Goal: Task Accomplishment & Management: Complete application form

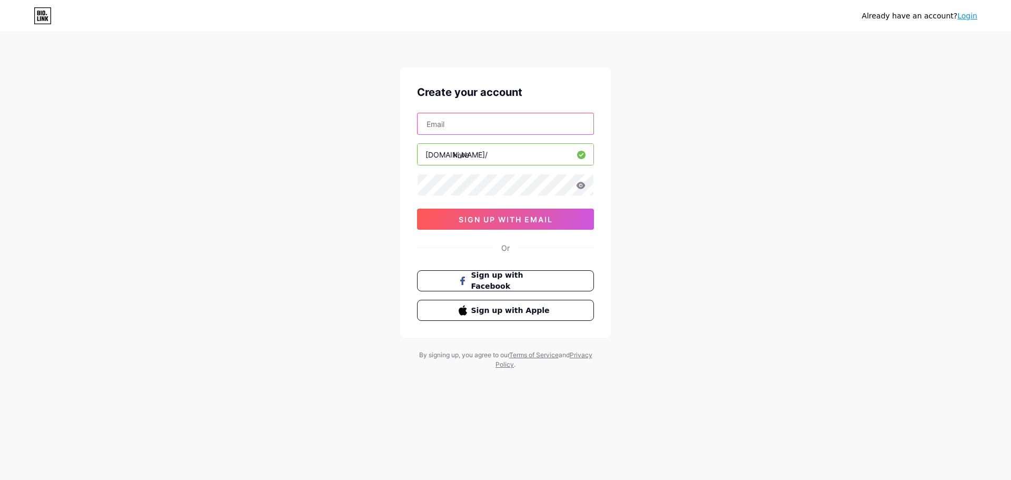
click at [487, 127] on input "text" at bounding box center [505, 123] width 176 height 21
type input "[PERSON_NAME][EMAIL_ADDRESS][PERSON_NAME][DOMAIN_NAME]"
click at [521, 218] on span "sign up with email" at bounding box center [506, 219] width 94 height 9
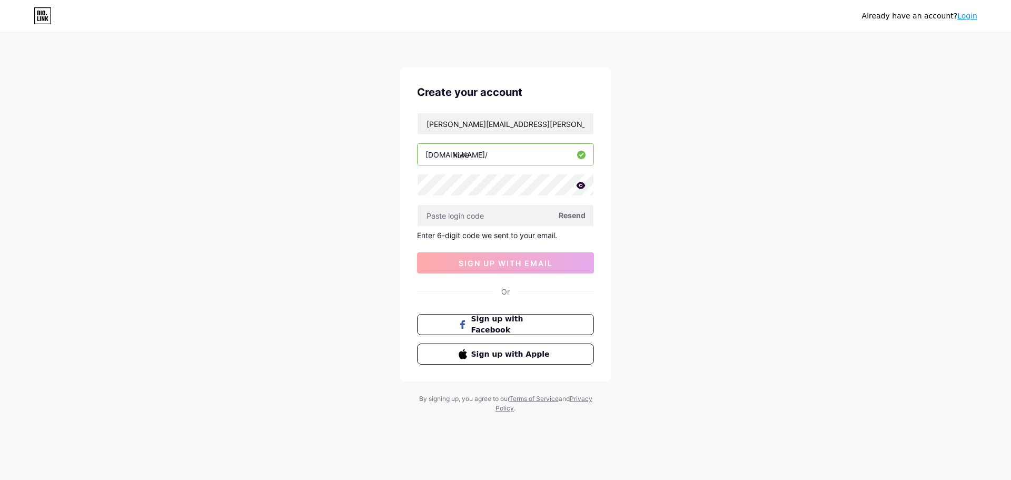
drag, startPoint x: 487, startPoint y: 158, endPoint x: 264, endPoint y: 116, distance: 227.1
click at [278, 116] on div "Already have an account? Login Create your account [PERSON_NAME][EMAIL_ADDRESS]…" at bounding box center [505, 223] width 1011 height 446
click at [495, 150] on input "kiwe" at bounding box center [505, 154] width 176 height 21
click at [579, 183] on icon at bounding box center [580, 185] width 9 height 7
click at [416, 181] on div "Create your account [PERSON_NAME][EMAIL_ADDRESS][PERSON_NAME][DOMAIN_NAME] [DOM…" at bounding box center [505, 224] width 211 height 314
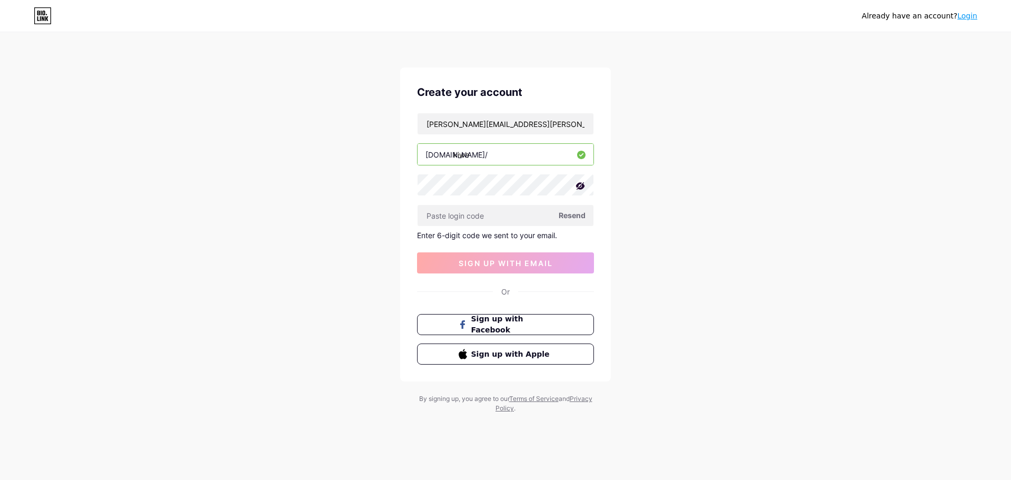
click at [582, 186] on icon at bounding box center [580, 185] width 9 height 7
drag, startPoint x: 555, startPoint y: 123, endPoint x: 396, endPoint y: 103, distance: 160.8
click at [358, 106] on div "Already have an account? Login Create your account [PERSON_NAME][EMAIL_ADDRESS]…" at bounding box center [505, 223] width 1011 height 446
click at [464, 214] on input "text" at bounding box center [505, 215] width 176 height 21
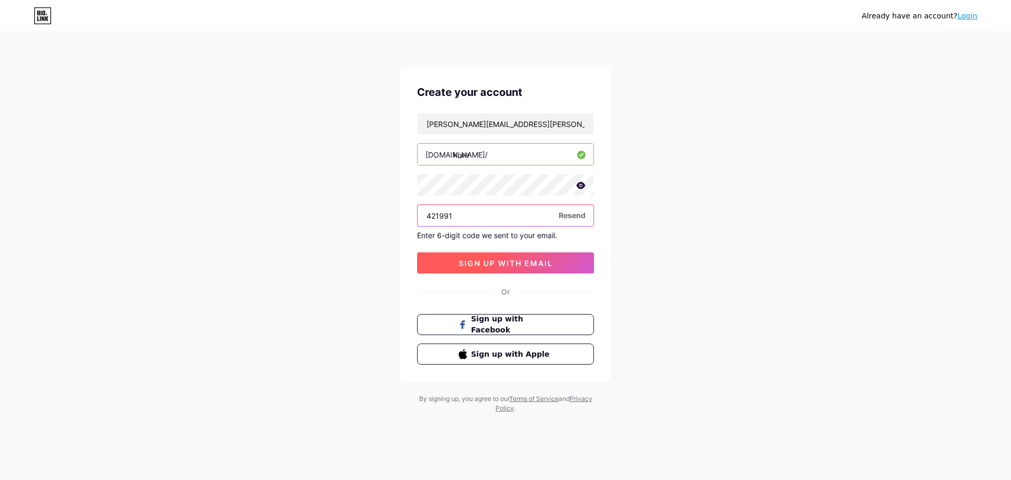
type input "421991"
click at [520, 266] on span "sign up with email" at bounding box center [506, 262] width 94 height 9
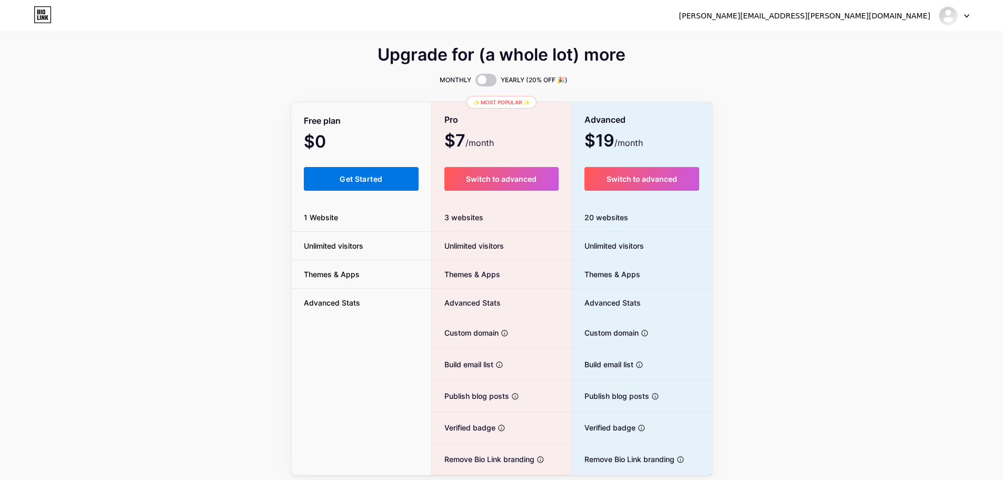
click at [342, 181] on span "Get Started" at bounding box center [361, 178] width 43 height 9
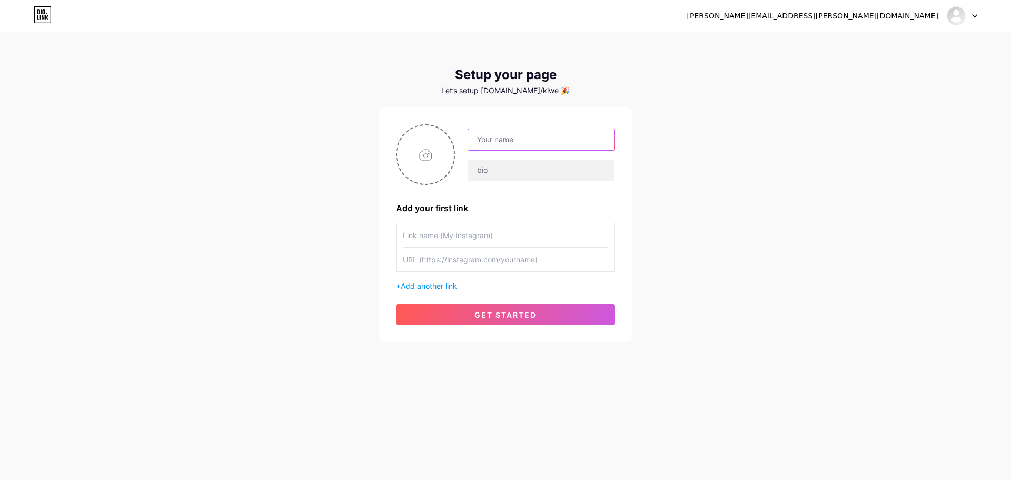
click at [527, 137] on input "text" at bounding box center [541, 139] width 146 height 21
type input "[PERSON_NAME]"
click at [510, 167] on input "text" at bounding box center [541, 170] width 146 height 21
drag, startPoint x: 523, startPoint y: 173, endPoint x: 396, endPoint y: 150, distance: 129.1
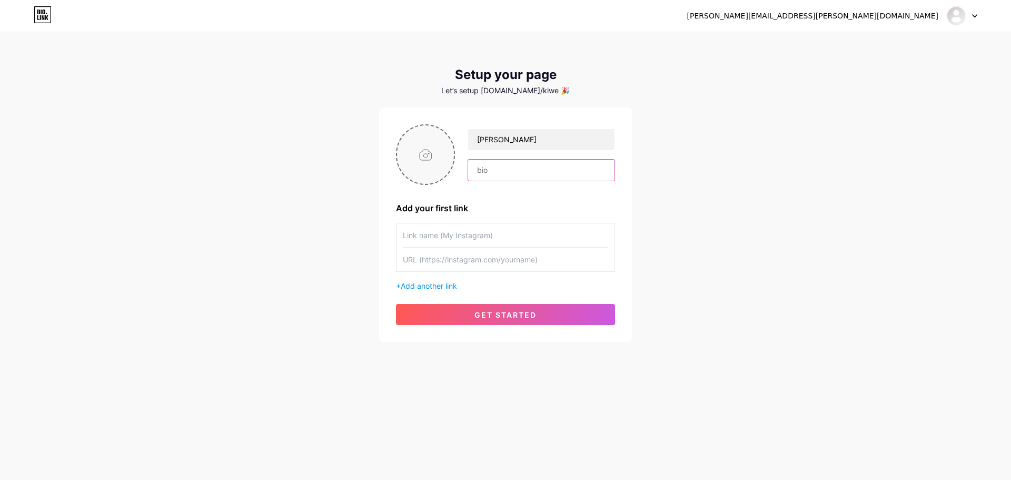
click at [425, 156] on div "[PERSON_NAME]" at bounding box center [505, 154] width 219 height 61
drag, startPoint x: 564, startPoint y: 136, endPoint x: 386, endPoint y: 131, distance: 178.5
click at [398, 133] on div "[PERSON_NAME]" at bounding box center [505, 154] width 219 height 61
type input "kiwe"
click at [533, 165] on input "text" at bounding box center [541, 170] width 146 height 21
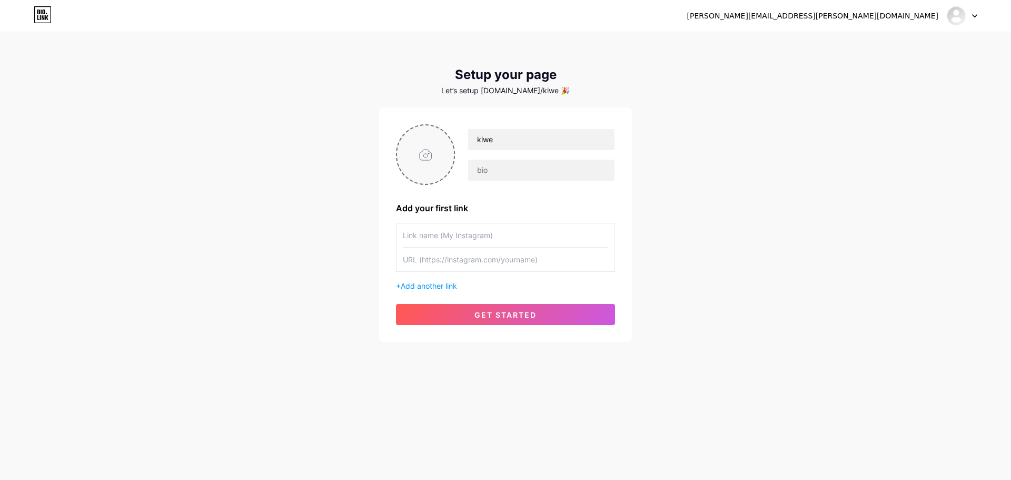
click at [424, 153] on input "file" at bounding box center [425, 154] width 57 height 58
type input "C:\fakepath\[DATE]_me.jpg"
click at [495, 170] on input "text" at bounding box center [541, 170] width 146 height 21
type input "aspiring illustrator"
click at [507, 308] on button "get started" at bounding box center [505, 314] width 219 height 21
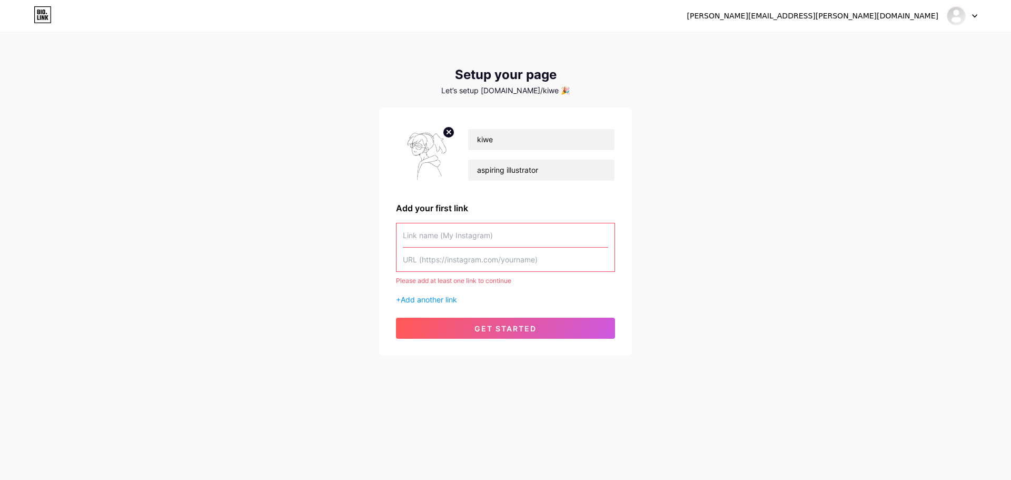
click at [476, 232] on input "text" at bounding box center [505, 235] width 205 height 24
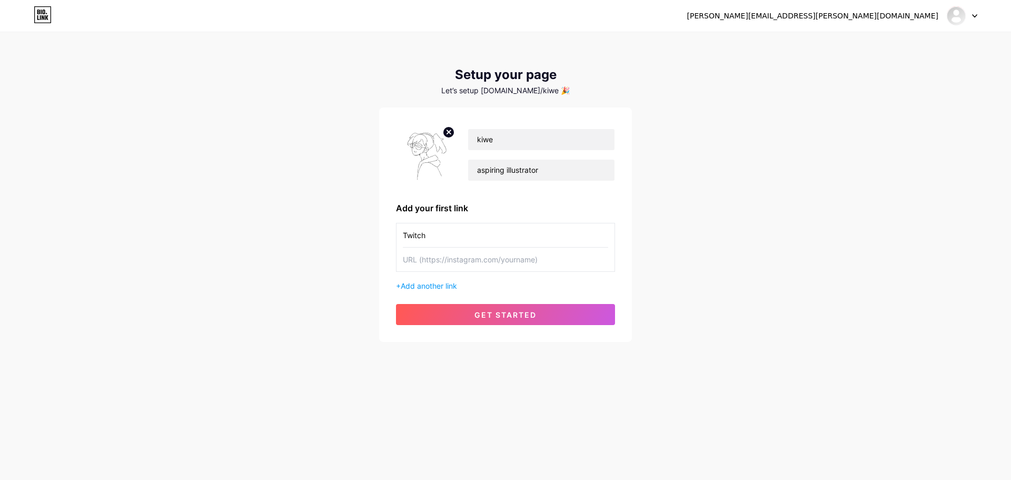
type input "Twitch"
paste input "[URL][DOMAIN_NAME]"
type input "[URL][DOMAIN_NAME]"
click at [447, 287] on span "Add another link" at bounding box center [429, 285] width 56 height 9
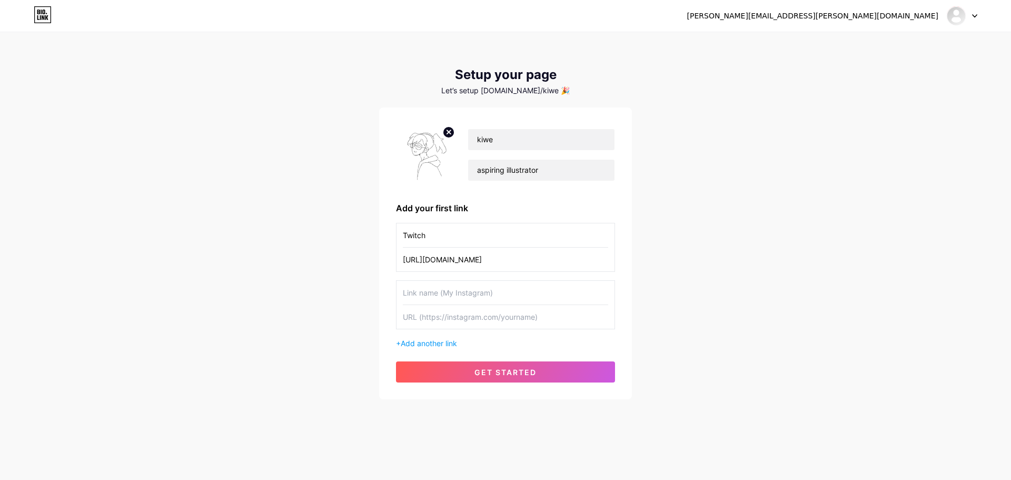
click at [438, 294] on input "text" at bounding box center [505, 293] width 205 height 24
type input "My Instagram"
click at [510, 314] on input "text" at bounding box center [505, 317] width 205 height 24
paste input "[URL][DOMAIN_NAME]"
type input "[URL][DOMAIN_NAME]"
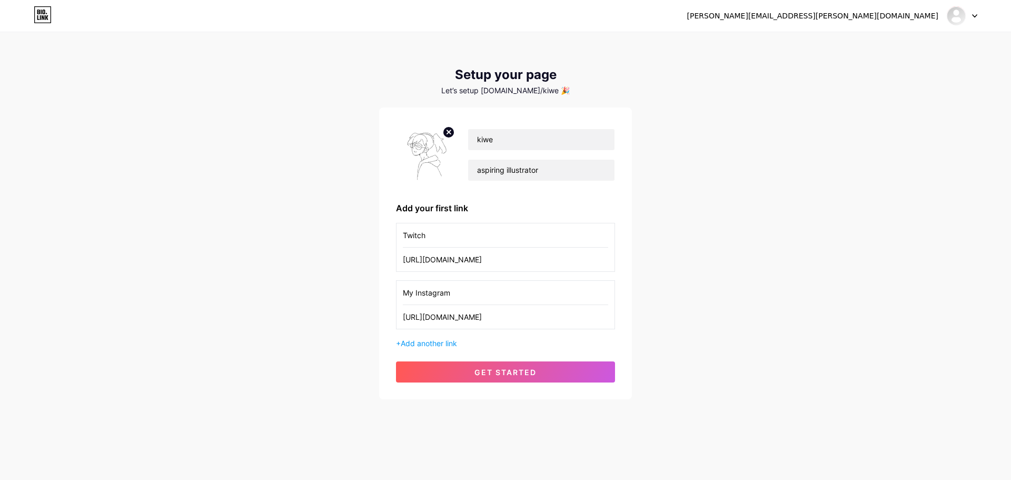
drag, startPoint x: 413, startPoint y: 290, endPoint x: 364, endPoint y: 276, distance: 50.8
click at [377, 278] on div "[PERSON_NAME][EMAIL_ADDRESS][PERSON_NAME][DOMAIN_NAME] Dashboard Logout Setup y…" at bounding box center [505, 216] width 1011 height 433
type input "Instagram"
drag, startPoint x: 571, startPoint y: 320, endPoint x: 270, endPoint y: 283, distance: 302.9
click at [275, 283] on div "[PERSON_NAME][EMAIL_ADDRESS][PERSON_NAME][DOMAIN_NAME] Dashboard Logout Setup y…" at bounding box center [505, 216] width 1011 height 433
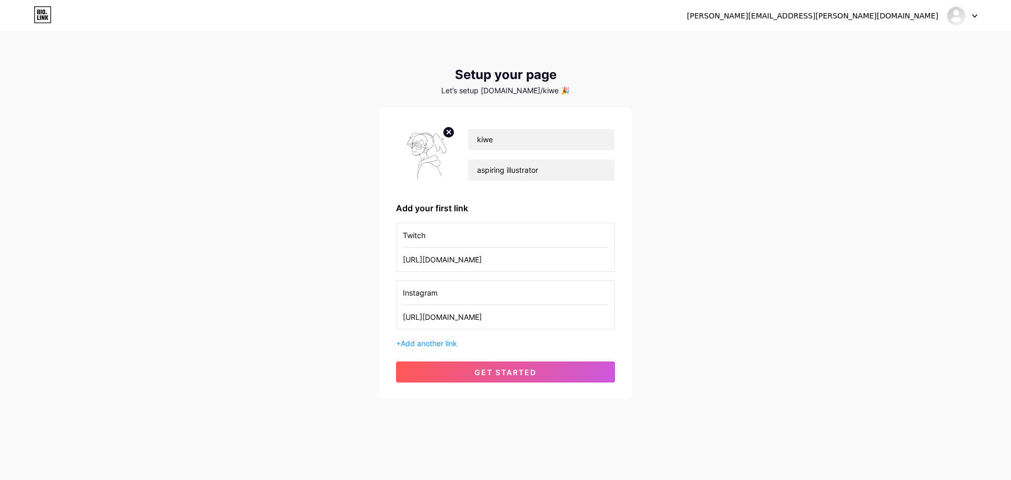
paste input "text"
type input "[URL][DOMAIN_NAME]"
drag, startPoint x: 529, startPoint y: 261, endPoint x: 294, endPoint y: 231, distance: 236.7
click at [310, 232] on div "[PERSON_NAME][EMAIL_ADDRESS][PERSON_NAME][DOMAIN_NAME] Dashboard Logout Setup y…" at bounding box center [505, 216] width 1011 height 433
drag, startPoint x: 509, startPoint y: 296, endPoint x: 357, endPoint y: 284, distance: 152.1
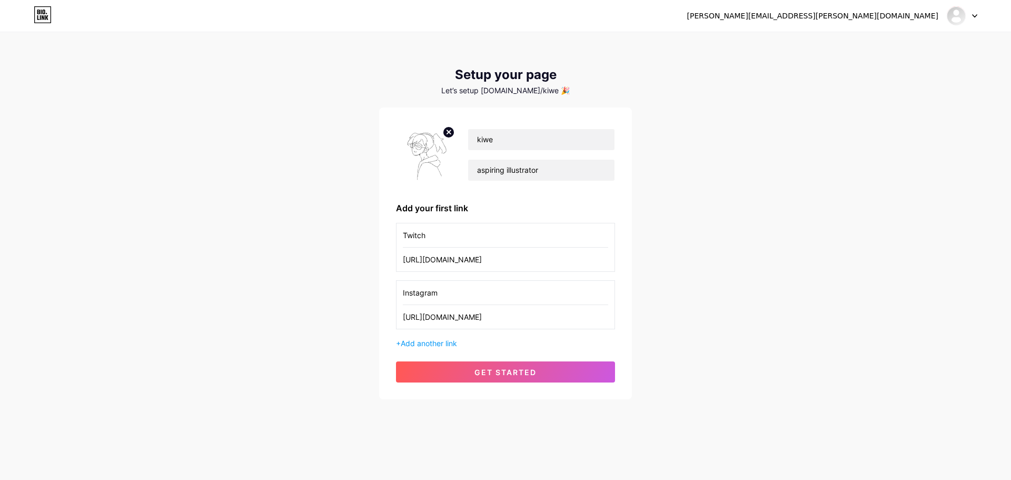
click at [338, 287] on div "[PERSON_NAME][EMAIL_ADDRESS][PERSON_NAME][DOMAIN_NAME] Dashboard Logout Setup y…" at bounding box center [505, 216] width 1011 height 433
drag, startPoint x: 467, startPoint y: 258, endPoint x: 311, endPoint y: 238, distance: 157.2
click at [294, 236] on div "[PERSON_NAME][EMAIL_ADDRESS][PERSON_NAME][DOMAIN_NAME] Dashboard Logout Setup y…" at bounding box center [505, 216] width 1011 height 433
drag, startPoint x: 467, startPoint y: 237, endPoint x: 328, endPoint y: 210, distance: 141.1
click at [330, 210] on div "[PERSON_NAME][EMAIL_ADDRESS][PERSON_NAME][DOMAIN_NAME] Dashboard Logout Setup y…" at bounding box center [505, 216] width 1011 height 433
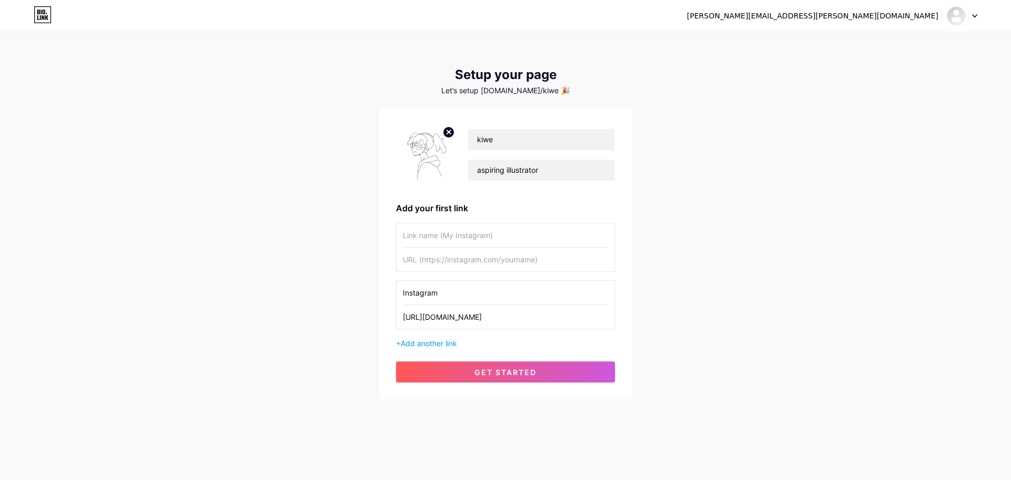
click at [520, 375] on span "get started" at bounding box center [505, 371] width 62 height 9
type input "Instagram"
type input "[URL][DOMAIN_NAME]"
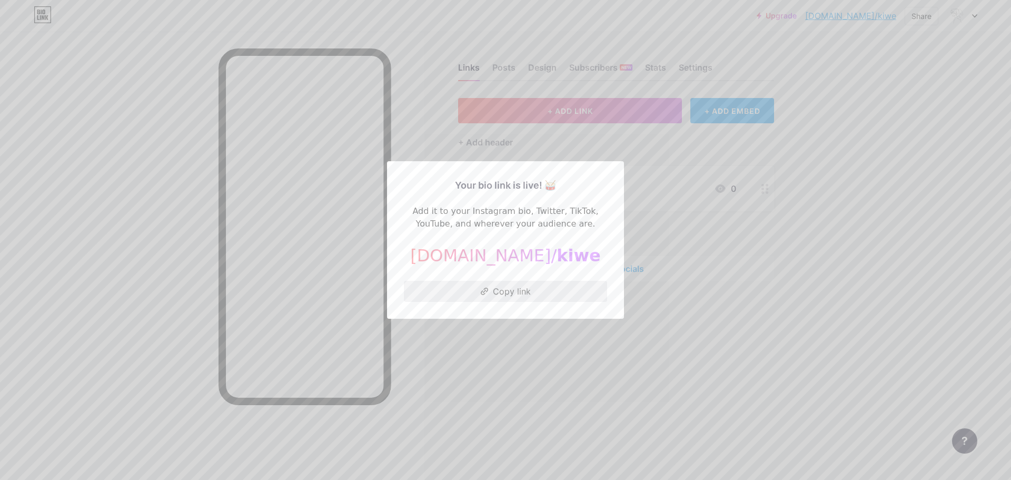
click at [504, 288] on button "Copy link" at bounding box center [505, 291] width 203 height 21
click at [899, 220] on div at bounding box center [505, 240] width 1011 height 480
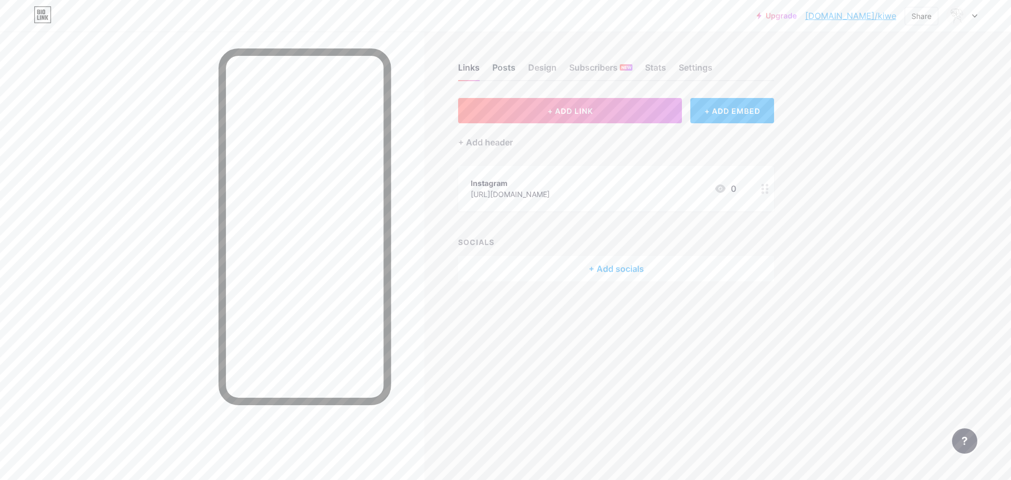
click at [500, 69] on div "Posts" at bounding box center [503, 70] width 23 height 19
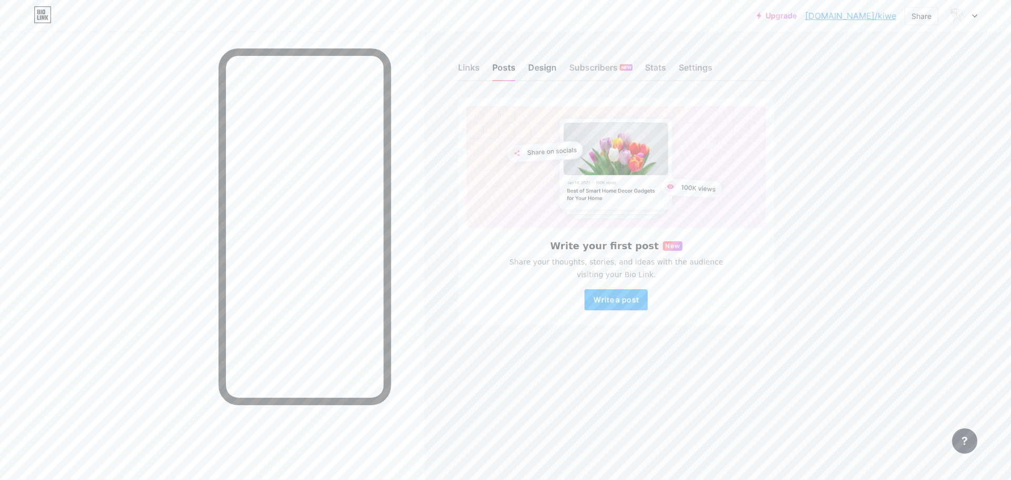
click at [543, 67] on div "Design" at bounding box center [542, 70] width 28 height 19
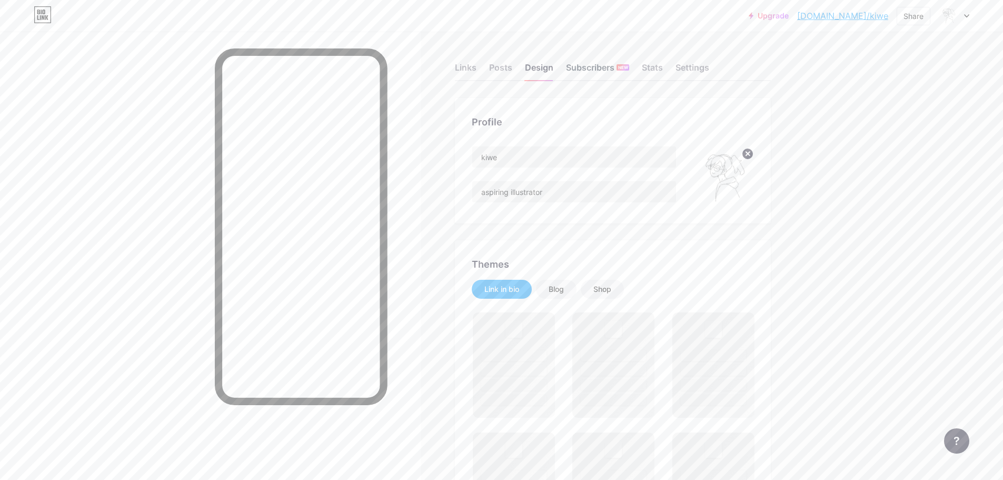
click at [590, 66] on div "Subscribers NEW" at bounding box center [597, 70] width 63 height 19
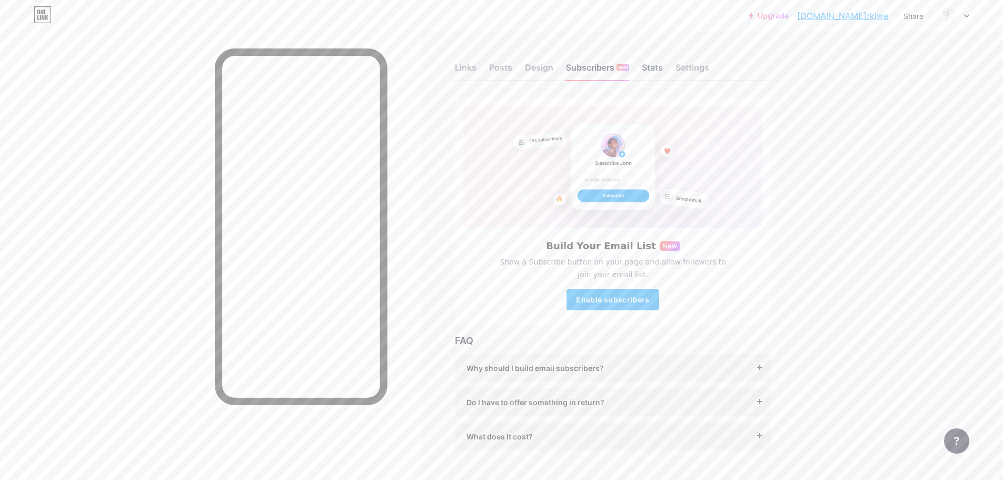
click at [651, 72] on div "Stats" at bounding box center [652, 70] width 21 height 19
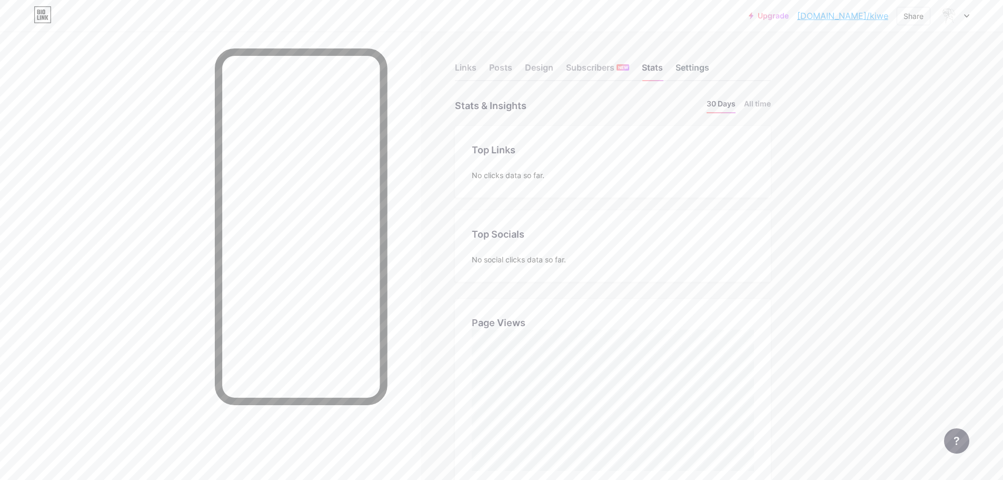
scroll to position [480, 1003]
click at [706, 69] on div "Settings" at bounding box center [692, 70] width 34 height 19
